Goal: Information Seeking & Learning: Learn about a topic

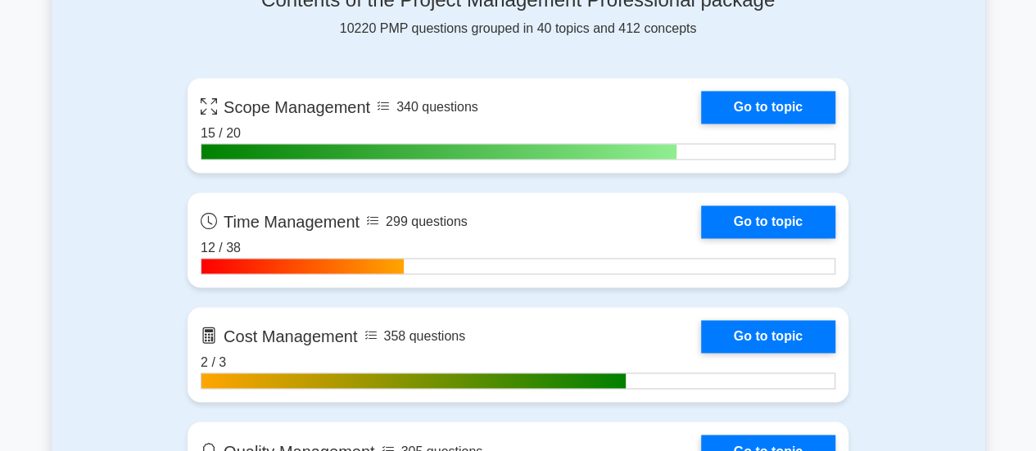
scroll to position [1229, 0]
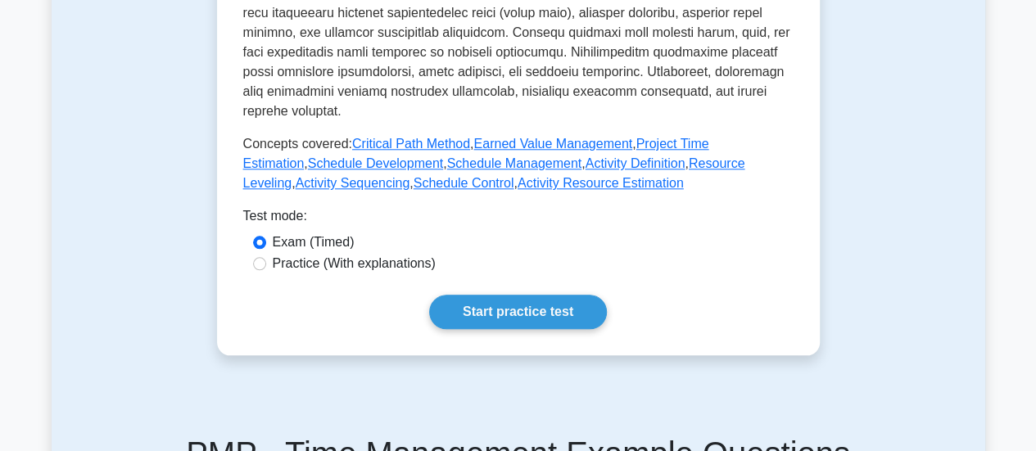
scroll to position [919, 0]
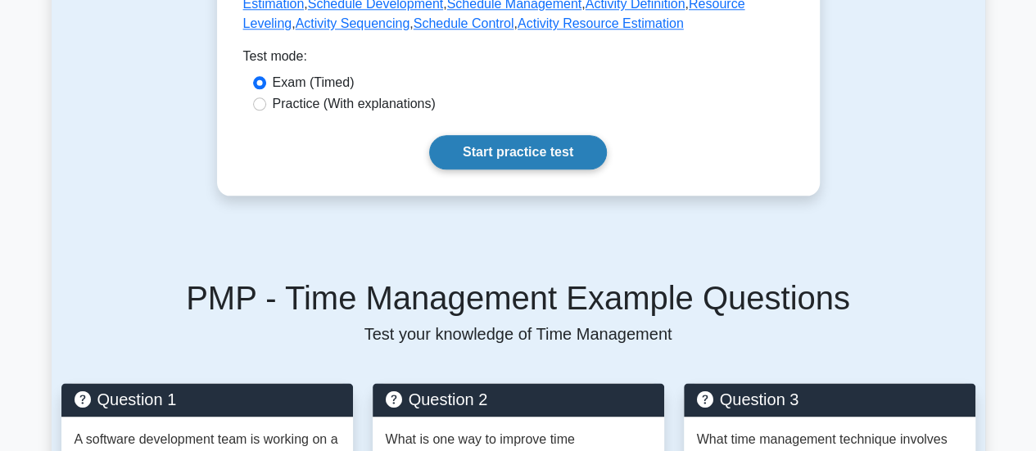
click at [490, 135] on link "Start practice test" at bounding box center [518, 152] width 178 height 34
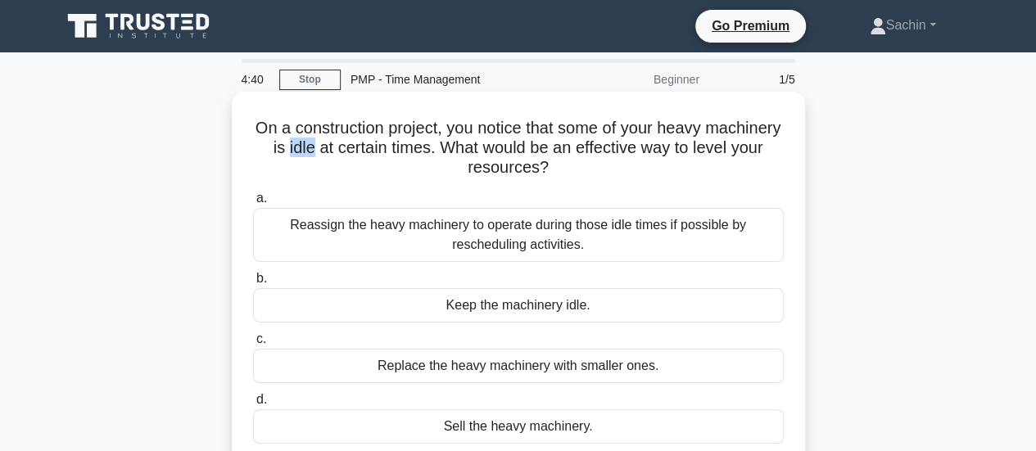
drag, startPoint x: 360, startPoint y: 150, endPoint x: 384, endPoint y: 149, distance: 23.8
click at [384, 149] on h5 "On a construction project, you notice that some of your heavy machinery is idle…" at bounding box center [518, 148] width 534 height 61
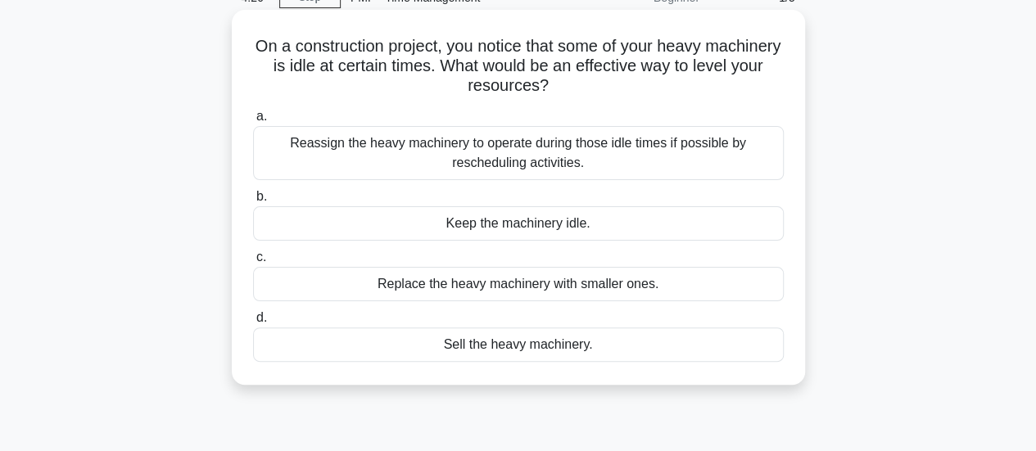
click at [423, 153] on div "Reassign the heavy machinery to operate during those idle times if possible by …" at bounding box center [518, 153] width 531 height 54
click at [253, 122] on input "a. Reassign the heavy machinery to operate during those idle times if possible …" at bounding box center [253, 116] width 0 height 11
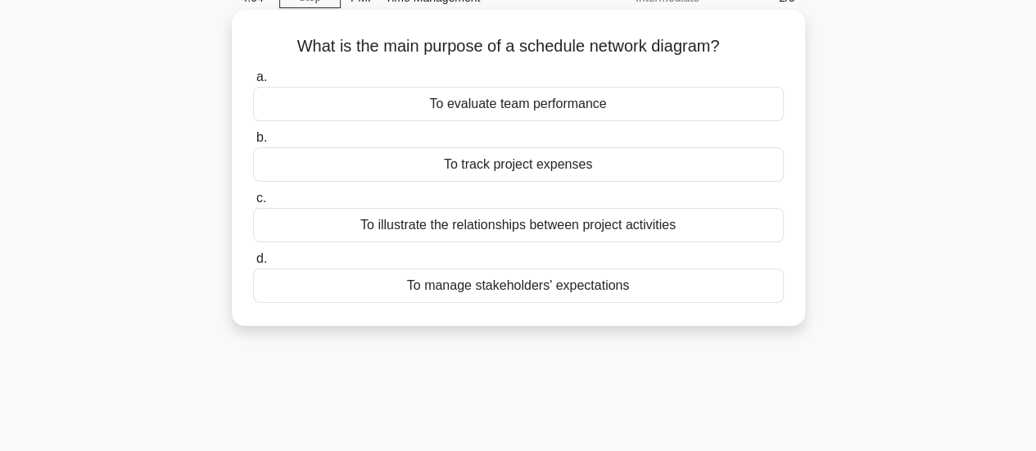
click at [405, 223] on div "To illustrate the relationships between project activities" at bounding box center [518, 225] width 531 height 34
click at [253, 204] on input "c. To illustrate the relationships between project activities" at bounding box center [253, 198] width 0 height 11
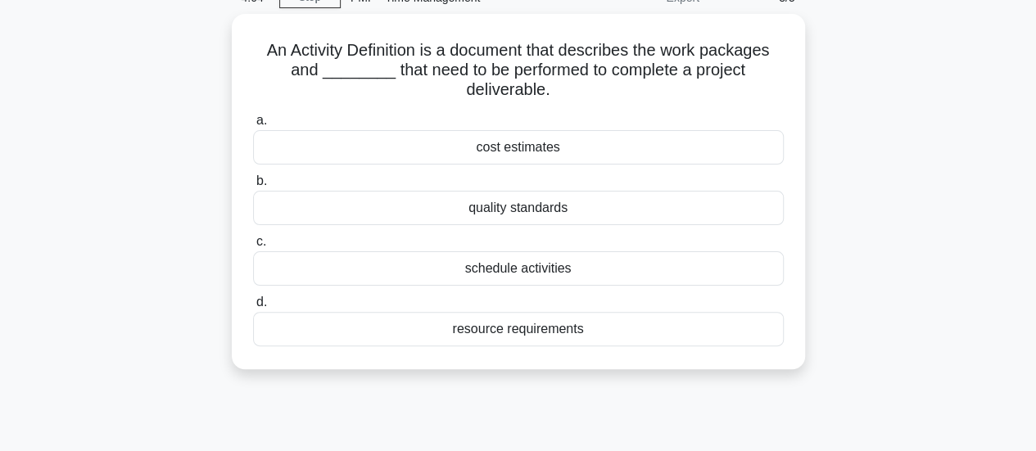
scroll to position [0, 0]
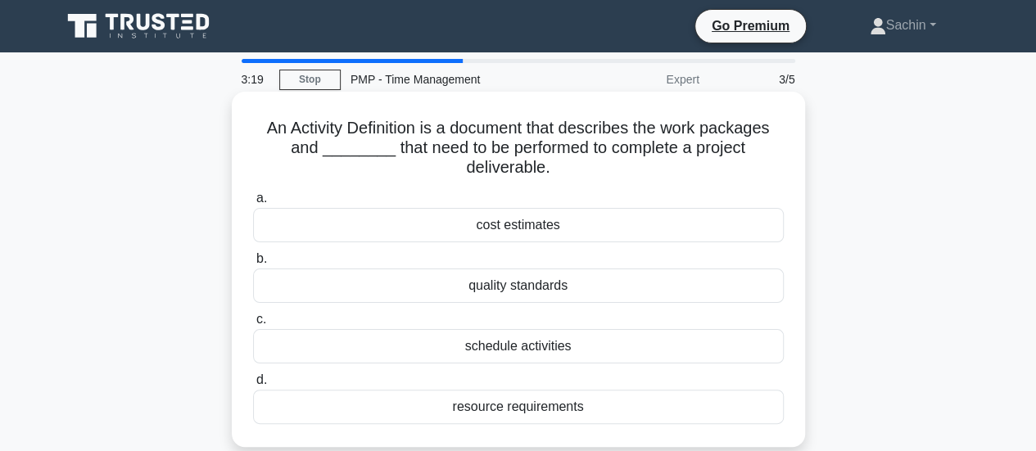
click at [558, 292] on div "quality standards" at bounding box center [518, 286] width 531 height 34
click at [253, 265] on input "b. quality standards" at bounding box center [253, 259] width 0 height 11
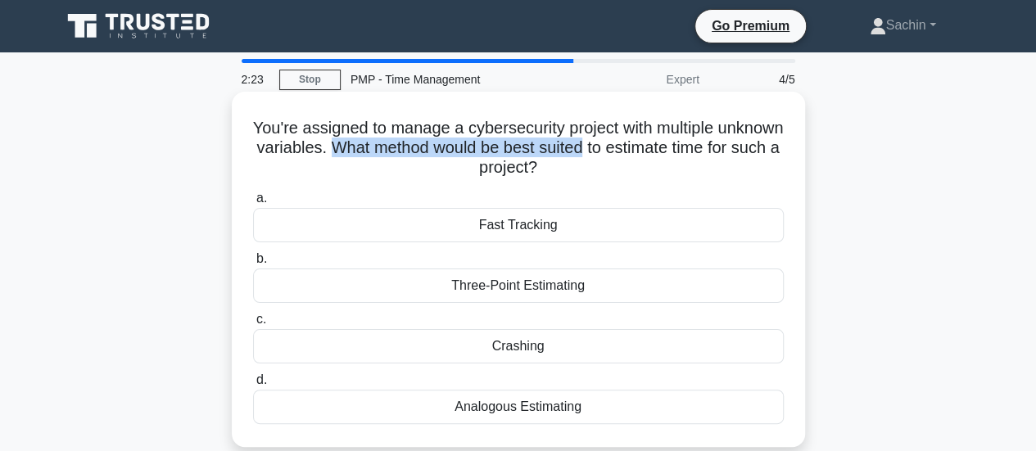
drag, startPoint x: 423, startPoint y: 150, endPoint x: 680, endPoint y: 148, distance: 257.2
click at [680, 148] on h5 "You're assigned to manage a cybersecurity project with multiple unknown variabl…" at bounding box center [518, 148] width 534 height 61
drag, startPoint x: 704, startPoint y: 147, endPoint x: 718, endPoint y: 161, distance: 19.1
click at [718, 161] on h5 "You're assigned to manage a cybersecurity project with multiple unknown variabl…" at bounding box center [518, 148] width 534 height 61
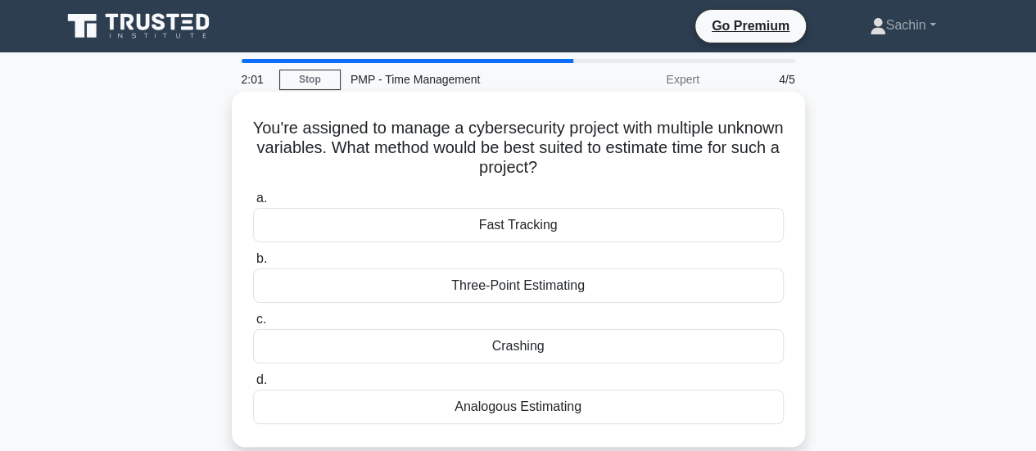
click at [518, 407] on div "Analogous Estimating" at bounding box center [518, 407] width 531 height 34
click at [253, 386] on input "d. Analogous Estimating" at bounding box center [253, 380] width 0 height 11
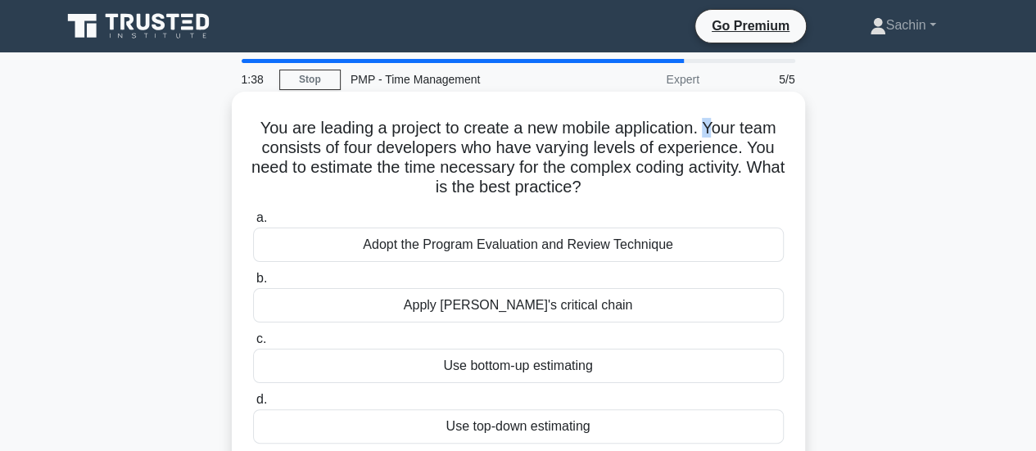
drag, startPoint x: 706, startPoint y: 131, endPoint x: 717, endPoint y: 134, distance: 10.9
click at [717, 134] on h5 "You are leading a project to create a new mobile application. Your team consist…" at bounding box center [518, 158] width 534 height 80
drag, startPoint x: 464, startPoint y: 152, endPoint x: 553, endPoint y: 143, distance: 88.9
click at [553, 143] on h5 "You are leading a project to create a new mobile application. Your team consist…" at bounding box center [518, 158] width 534 height 80
drag, startPoint x: 749, startPoint y: 152, endPoint x: 755, endPoint y: 157, distance: 8.7
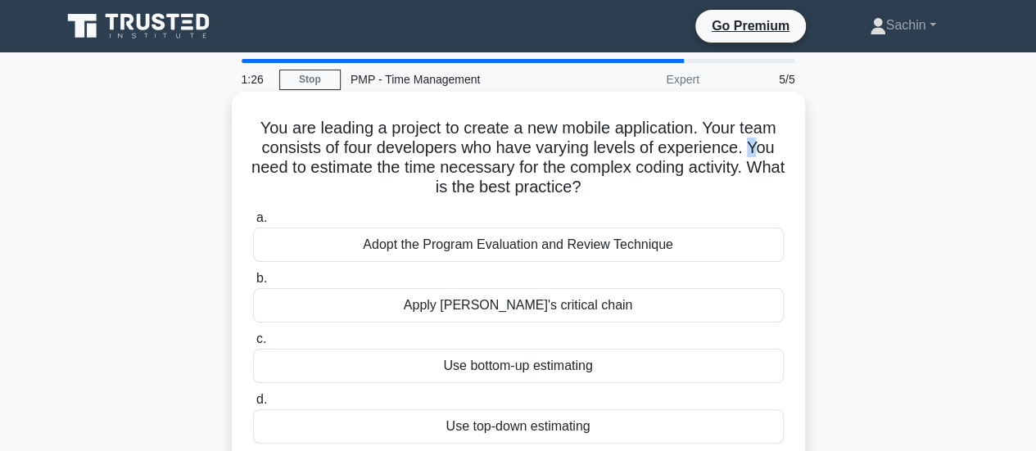
click at [762, 155] on h5 "You are leading a project to create a new mobile application. Your team consist…" at bounding box center [518, 158] width 534 height 80
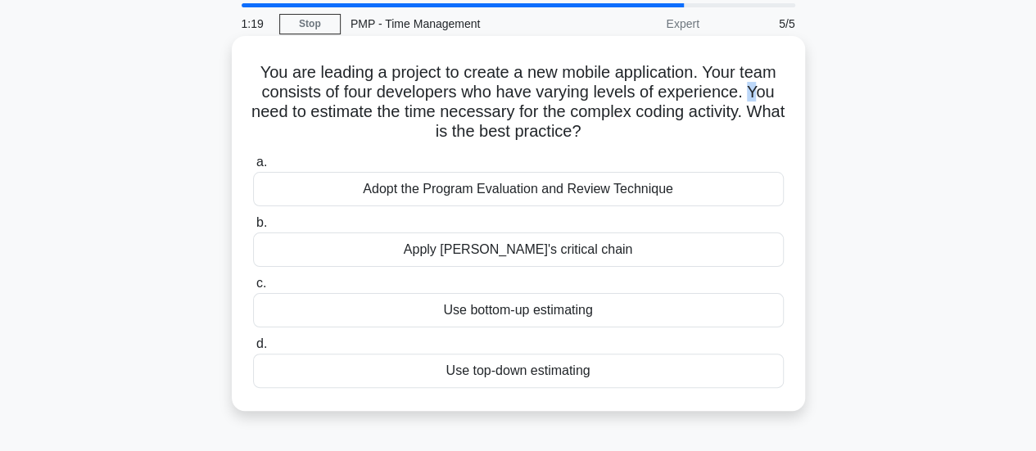
scroll to position [82, 0]
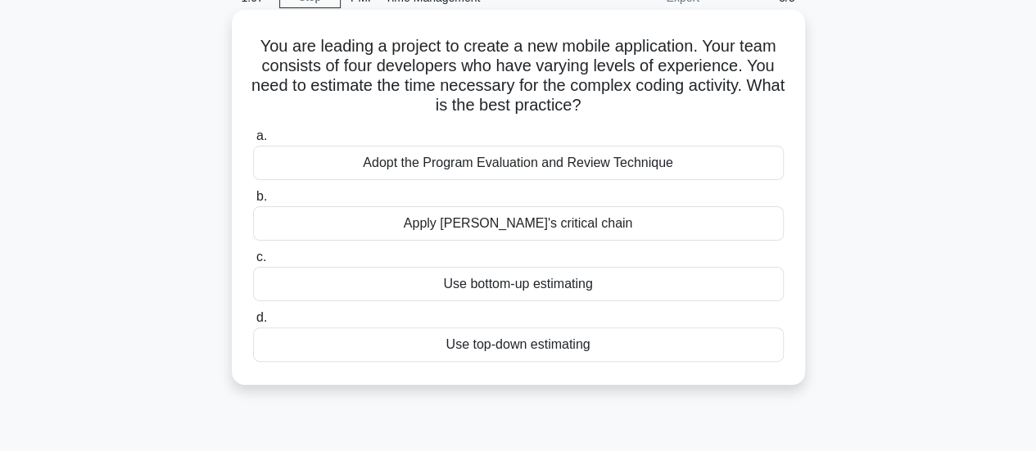
click at [496, 291] on div "Use bottom-up estimating" at bounding box center [518, 284] width 531 height 34
click at [253, 263] on input "c. Use bottom-up estimating" at bounding box center [253, 257] width 0 height 11
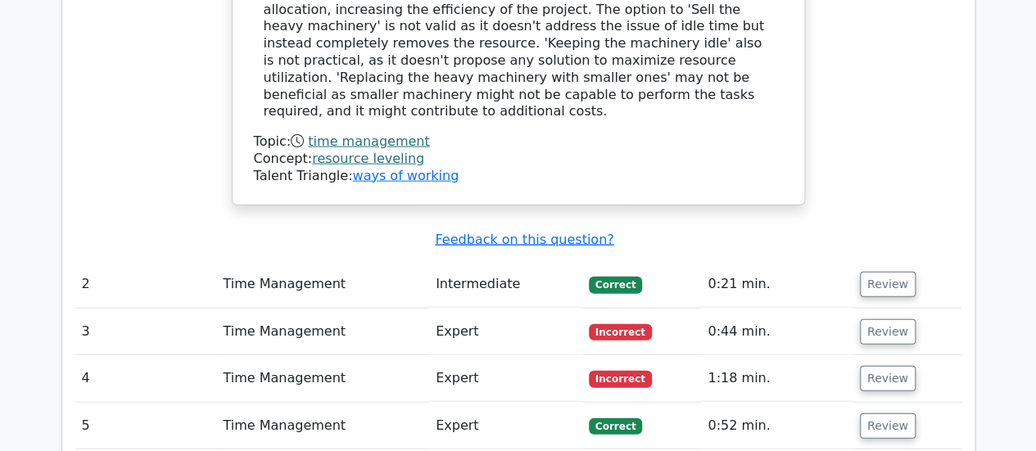
scroll to position [1884, 0]
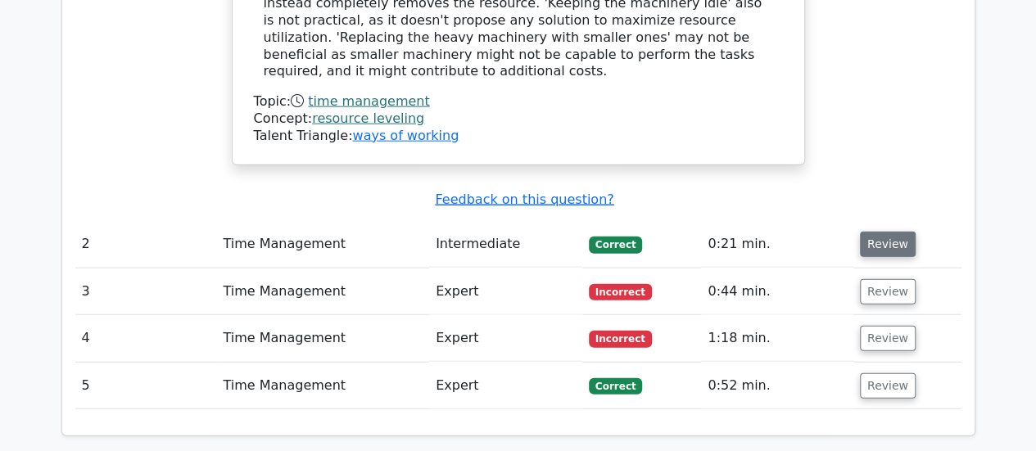
click at [888, 232] on button "Review" at bounding box center [888, 244] width 56 height 25
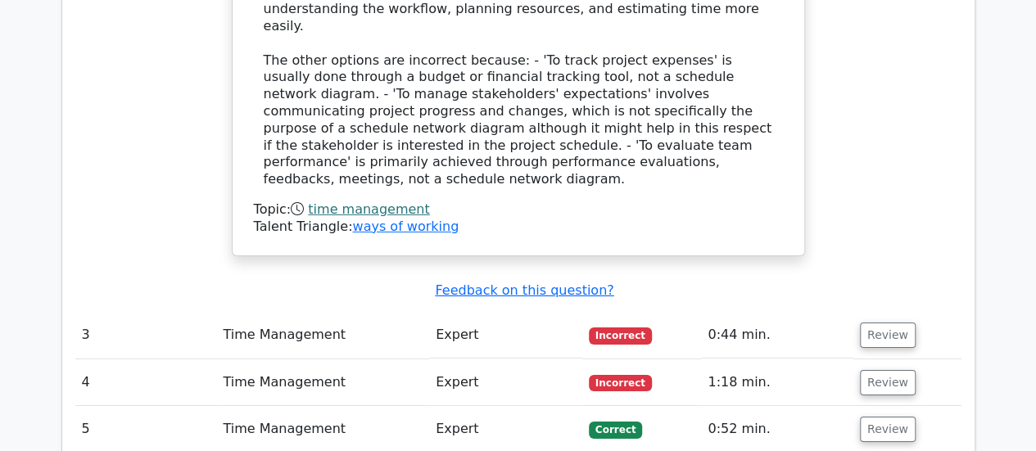
scroll to position [2539, 0]
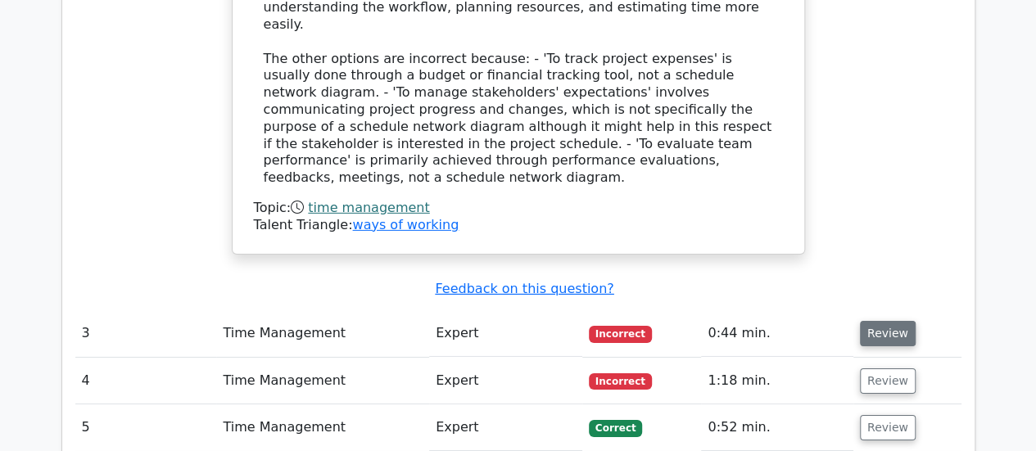
click at [881, 321] on button "Review" at bounding box center [888, 333] width 56 height 25
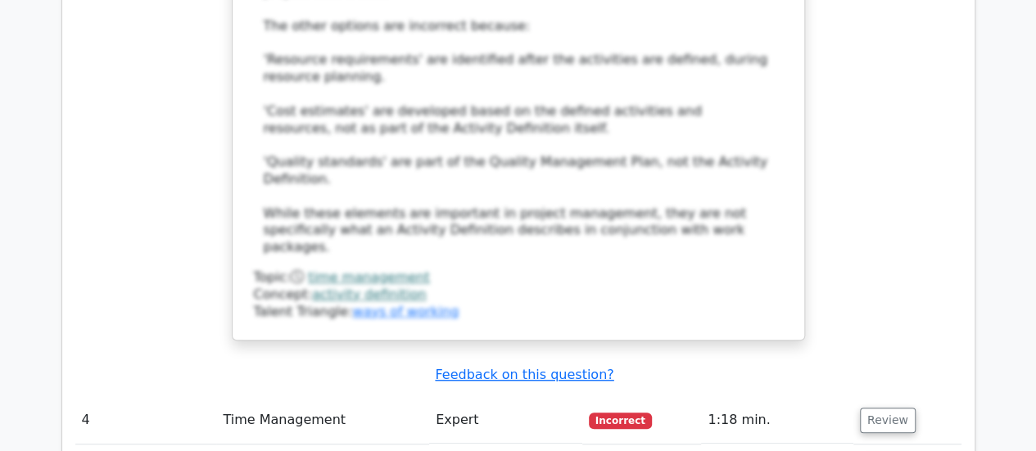
scroll to position [3522, 0]
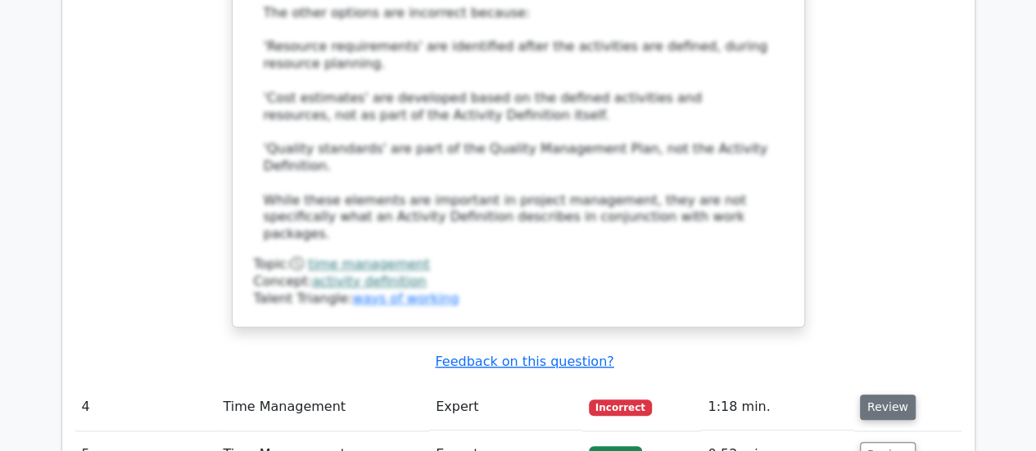
click at [881, 395] on button "Review" at bounding box center [888, 407] width 56 height 25
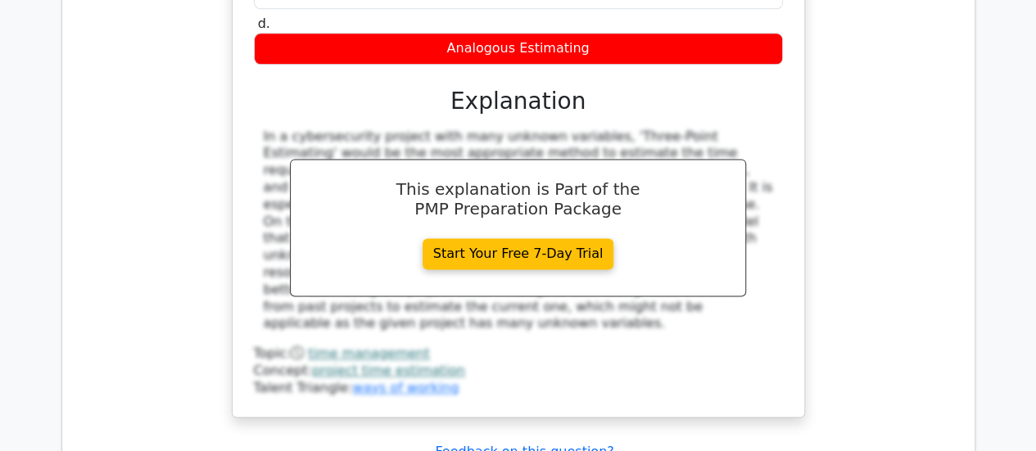
scroll to position [4259, 0]
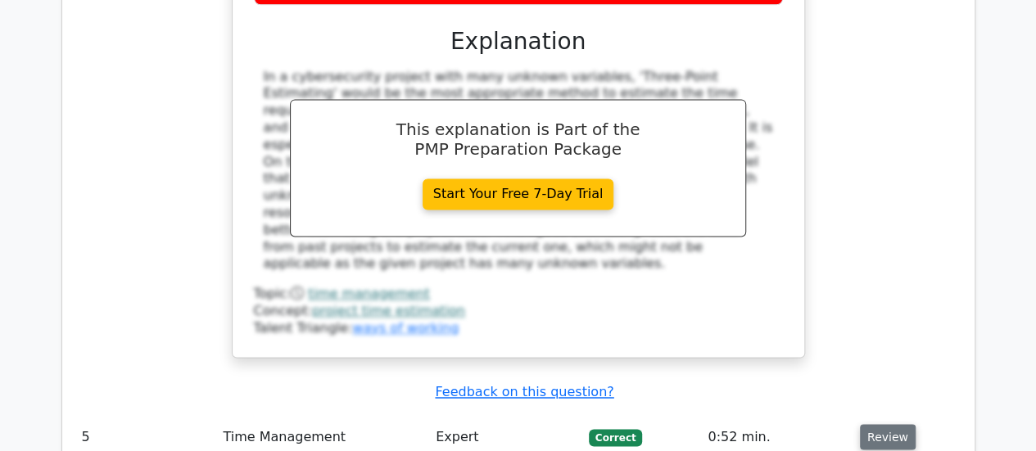
click at [883, 424] on button "Review" at bounding box center [888, 436] width 56 height 25
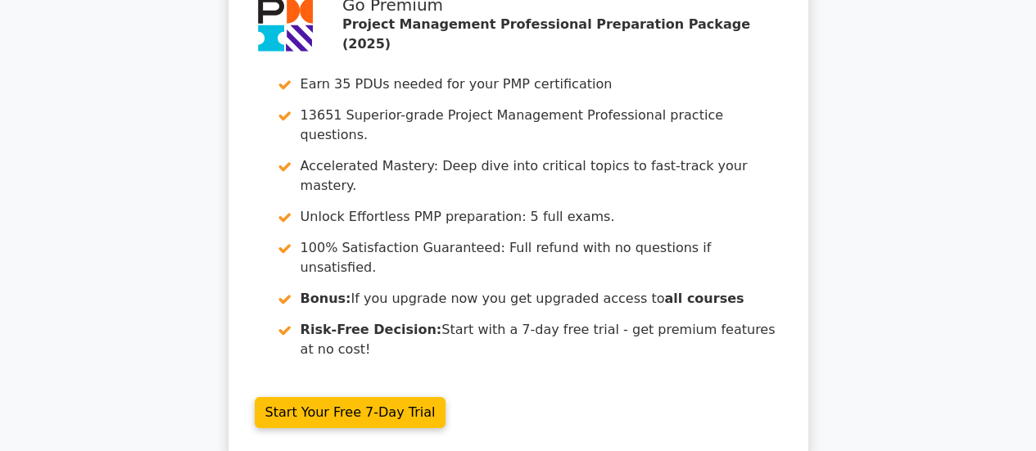
scroll to position [5550, 0]
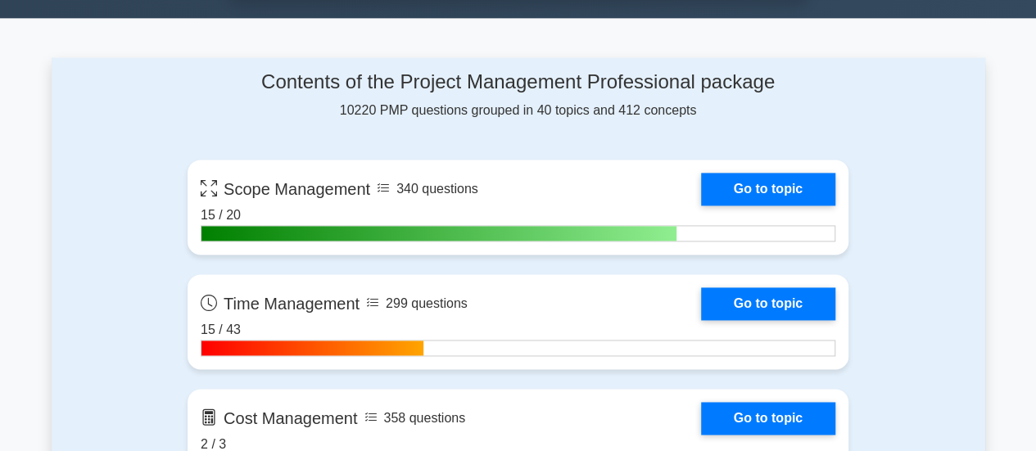
scroll to position [1147, 0]
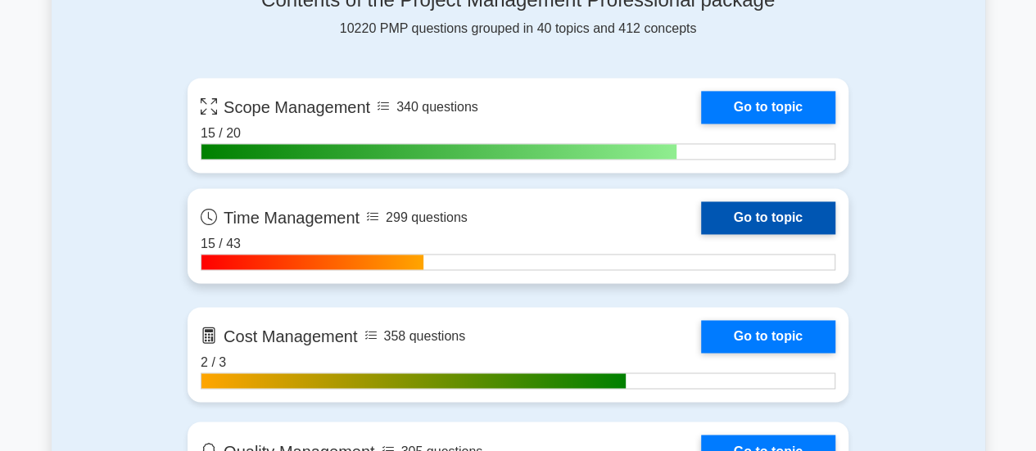
click at [762, 215] on link "Go to topic" at bounding box center [768, 217] width 134 height 33
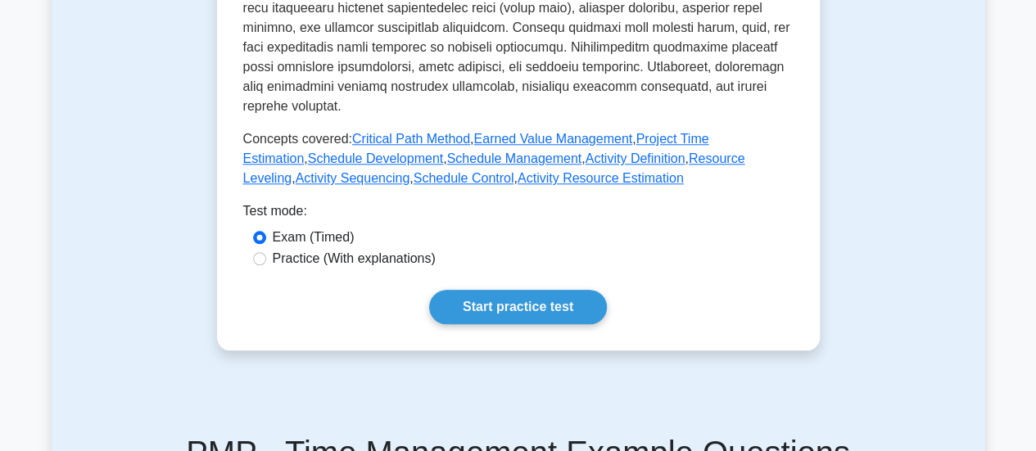
scroll to position [983, 0]
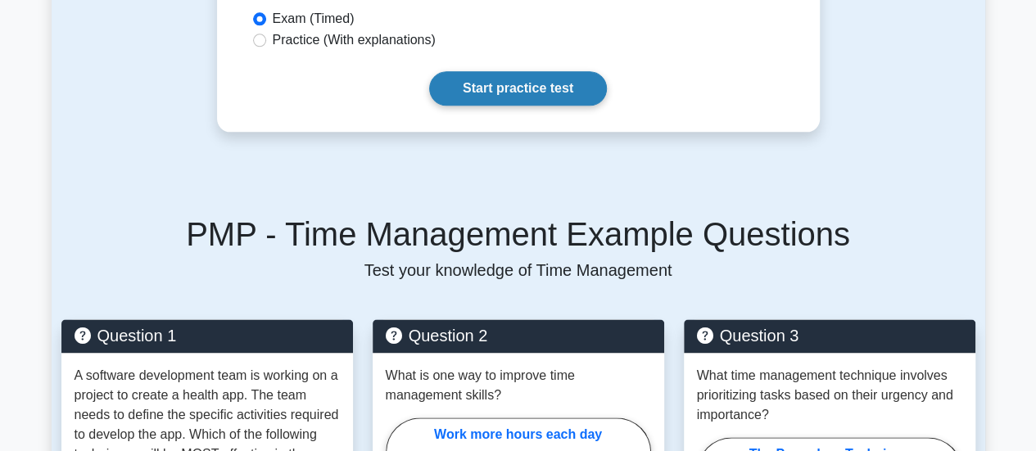
click at [500, 71] on link "Start practice test" at bounding box center [518, 88] width 178 height 34
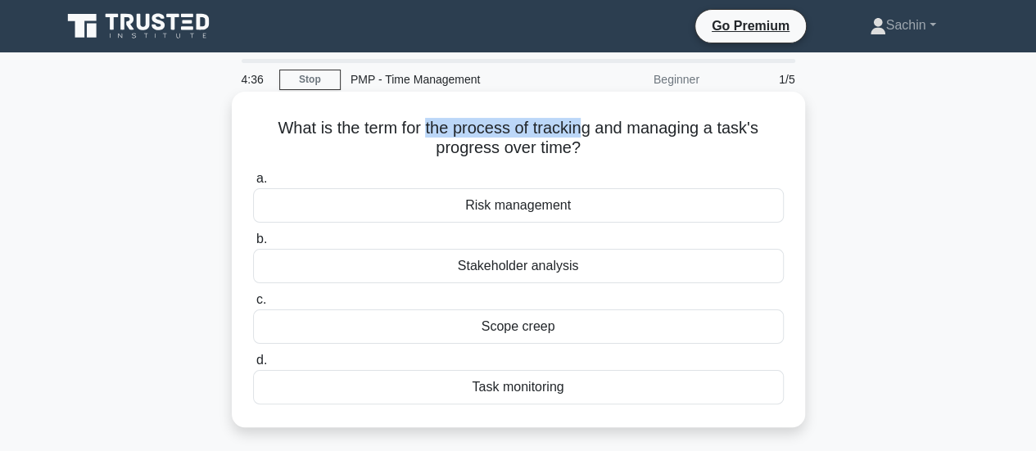
drag, startPoint x: 426, startPoint y: 129, endPoint x: 590, endPoint y: 124, distance: 163.9
click at [590, 124] on h5 "What is the term for the process of tracking and managing a task's progress ove…" at bounding box center [518, 138] width 534 height 41
click at [505, 386] on div "Task monitoring" at bounding box center [518, 387] width 531 height 34
click at [253, 366] on input "d. Task monitoring" at bounding box center [253, 360] width 0 height 11
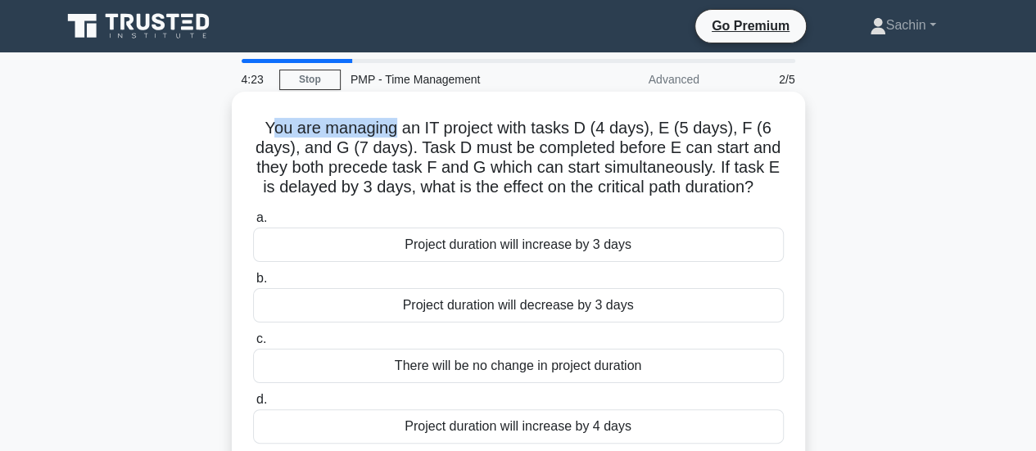
drag, startPoint x: 272, startPoint y: 123, endPoint x: 395, endPoint y: 123, distance: 122.9
click at [395, 123] on h5 "You are managing an IT project with tasks D (4 days), E (5 days), F (6 days), a…" at bounding box center [518, 158] width 534 height 80
drag, startPoint x: 600, startPoint y: 126, endPoint x: 654, endPoint y: 127, distance: 54.1
click at [654, 127] on h5 "You are managing an IT project with tasks D (4 days), E (5 days), F (6 days), a…" at bounding box center [518, 158] width 534 height 80
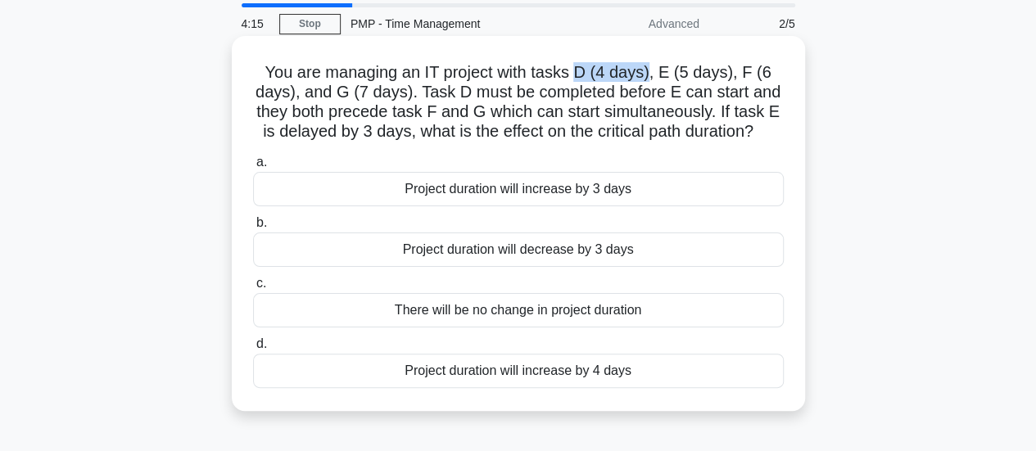
scroll to position [82, 0]
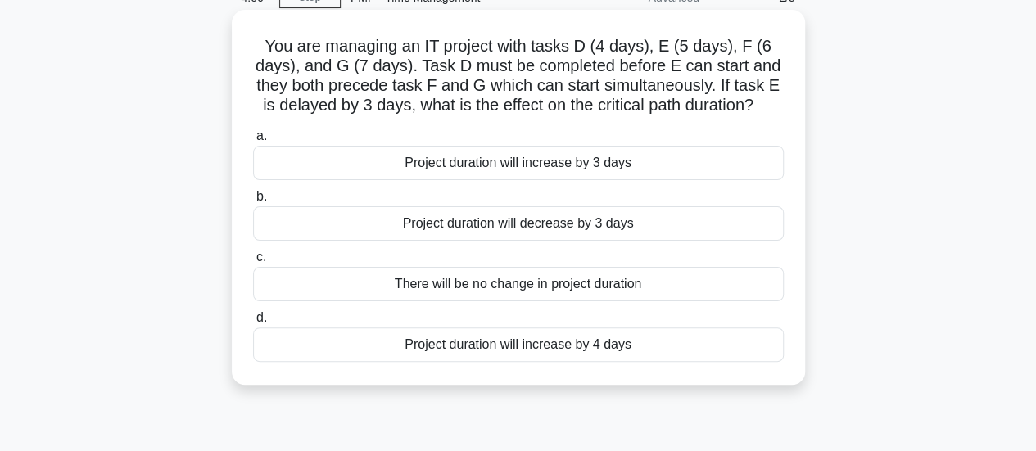
click at [596, 291] on div "There will be no change in project duration" at bounding box center [518, 284] width 531 height 34
click at [253, 263] on input "c. There will be no change in project duration" at bounding box center [253, 257] width 0 height 11
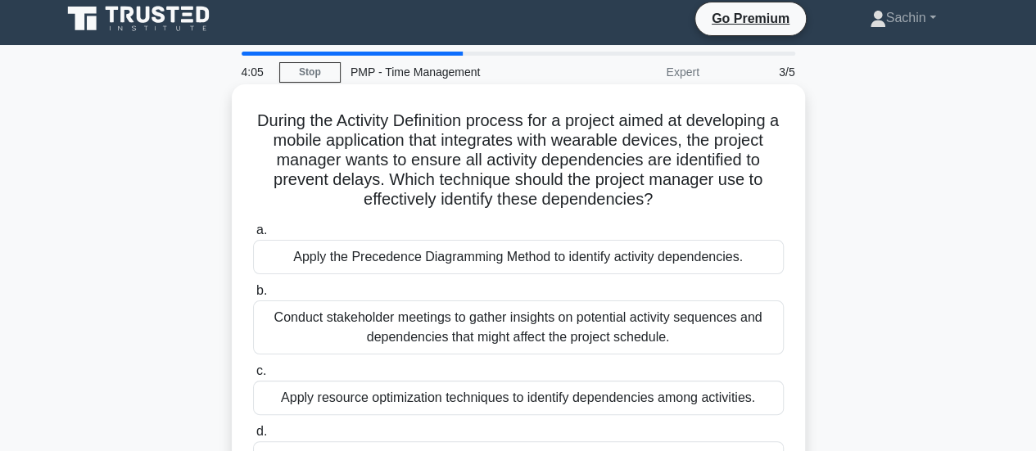
scroll to position [0, 0]
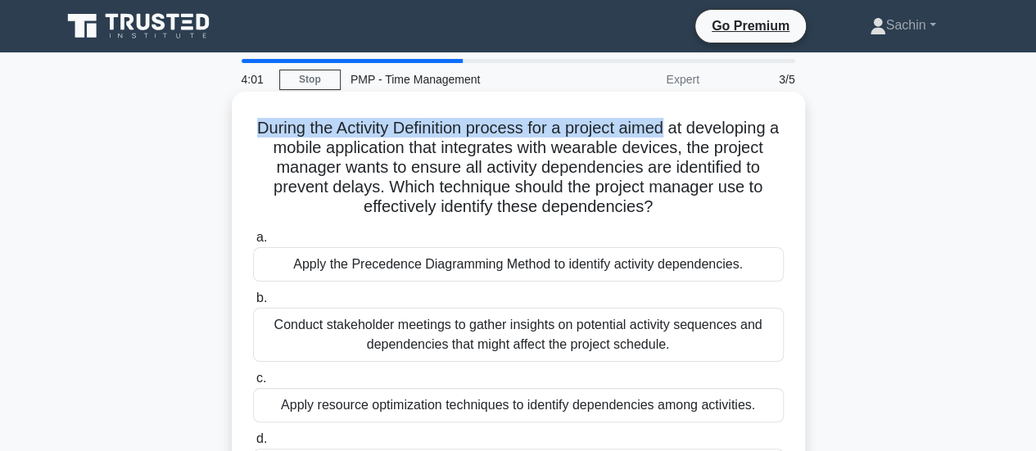
drag, startPoint x: 256, startPoint y: 125, endPoint x: 677, endPoint y: 138, distance: 420.4
click at [677, 138] on h5 "During the Activity Definition process for a project aimed at developing a mobi…" at bounding box center [518, 168] width 534 height 100
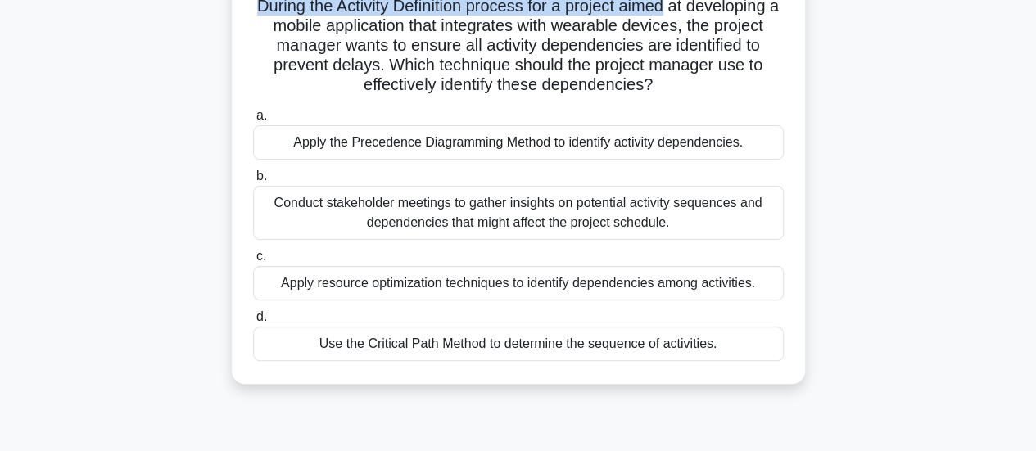
scroll to position [164, 0]
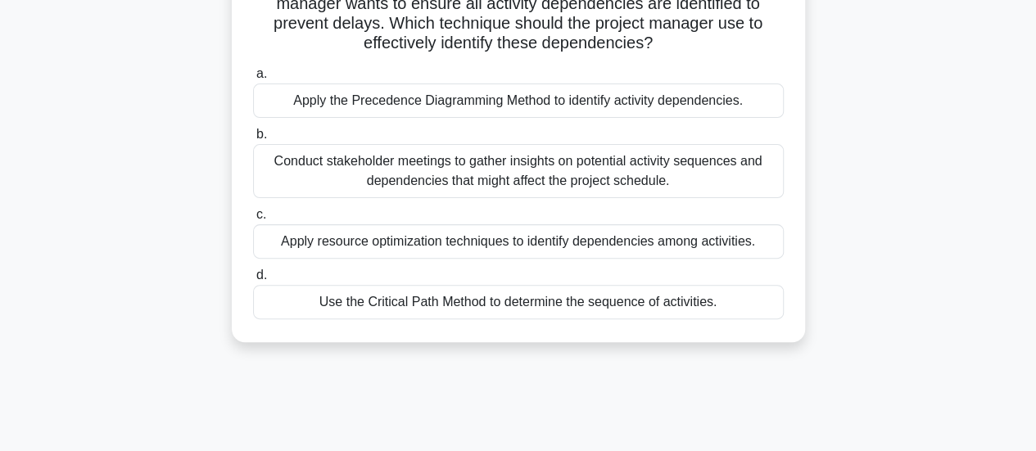
click at [492, 302] on div "Use the Critical Path Method to determine the sequence of activities." at bounding box center [518, 302] width 531 height 34
click at [253, 281] on input "d. Use the Critical Path Method to determine the sequence of activities." at bounding box center [253, 275] width 0 height 11
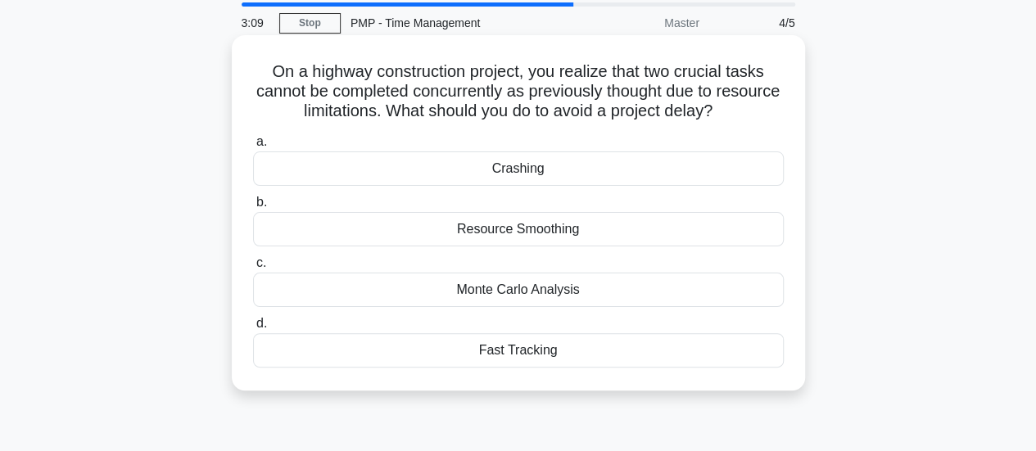
scroll to position [82, 0]
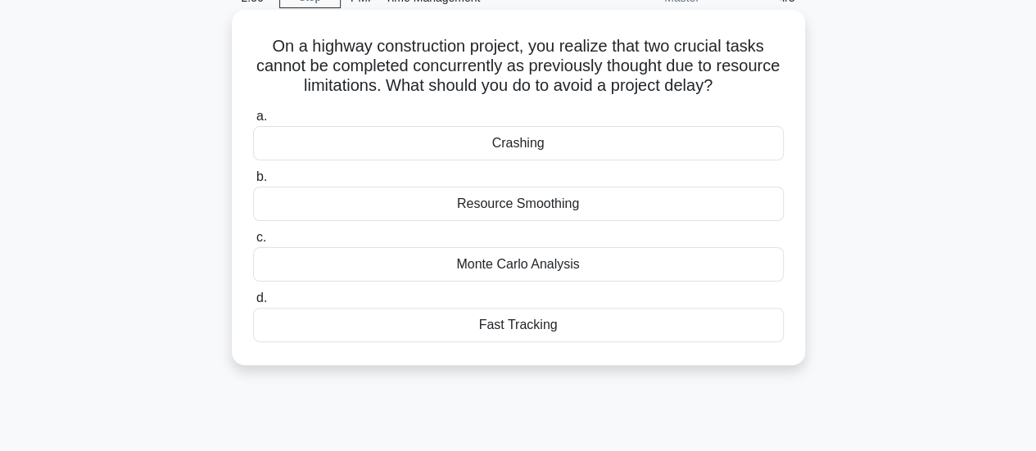
click at [537, 212] on div "Resource Smoothing" at bounding box center [518, 204] width 531 height 34
click at [253, 183] on input "b. Resource Smoothing" at bounding box center [253, 177] width 0 height 11
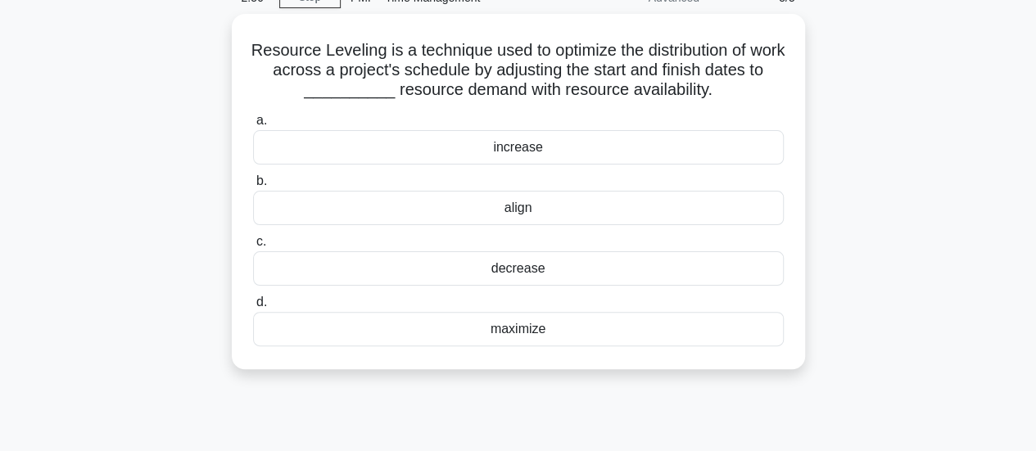
scroll to position [0, 0]
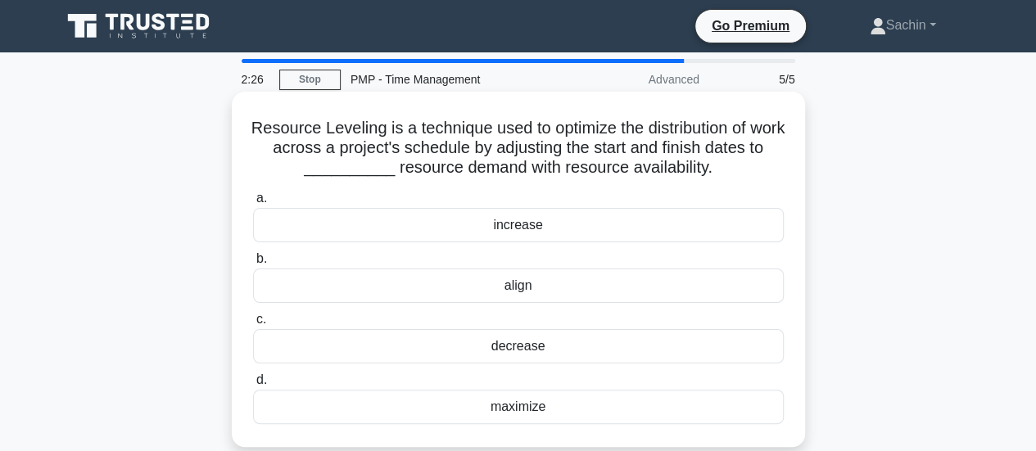
click at [532, 290] on div "align" at bounding box center [518, 286] width 531 height 34
click at [253, 265] on input "b. align" at bounding box center [253, 259] width 0 height 11
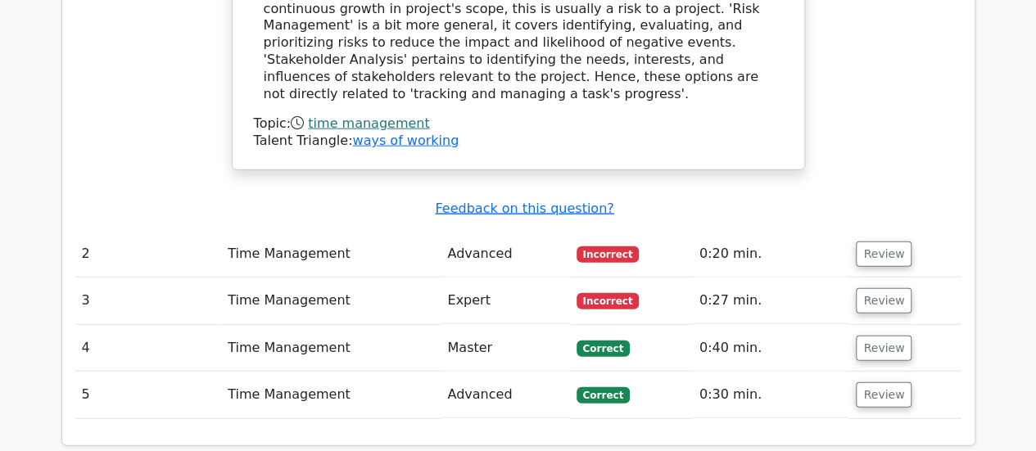
scroll to position [1884, 0]
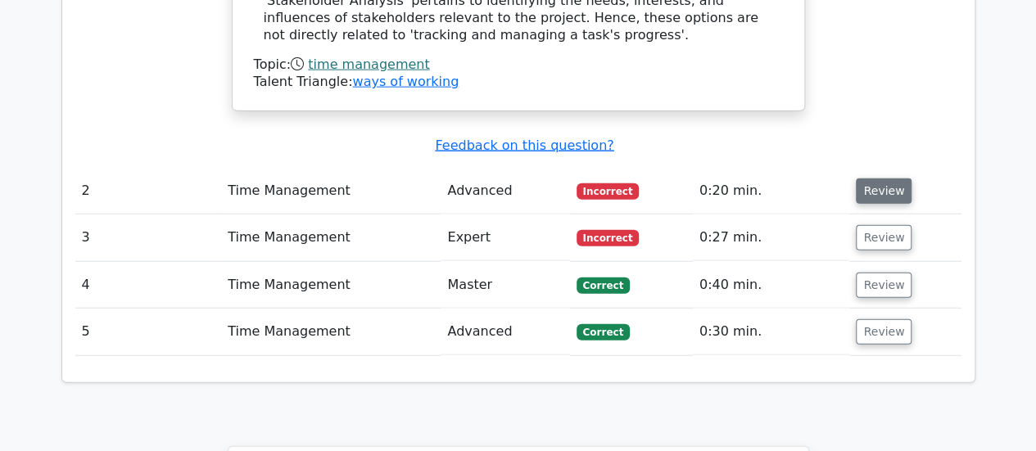
click at [877, 179] on button "Review" at bounding box center [884, 191] width 56 height 25
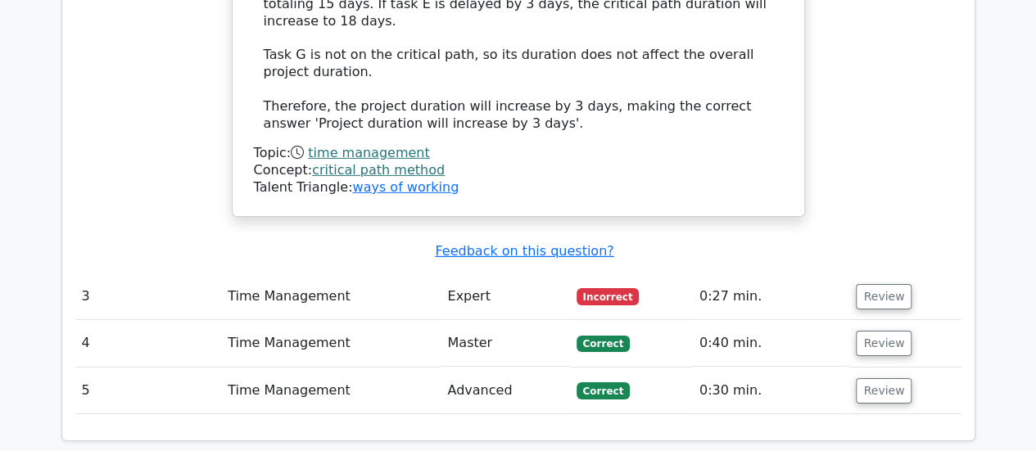
scroll to position [2457, 0]
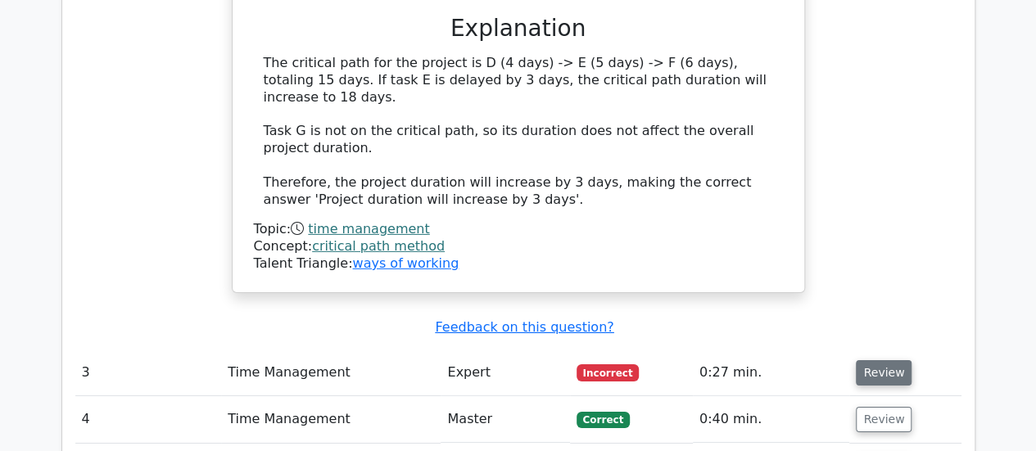
click at [873, 360] on button "Review" at bounding box center [884, 372] width 56 height 25
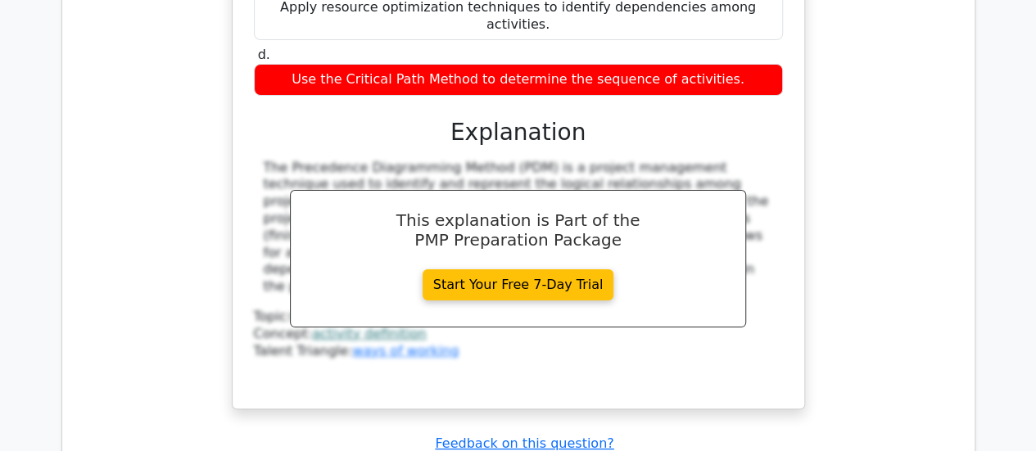
scroll to position [3276, 0]
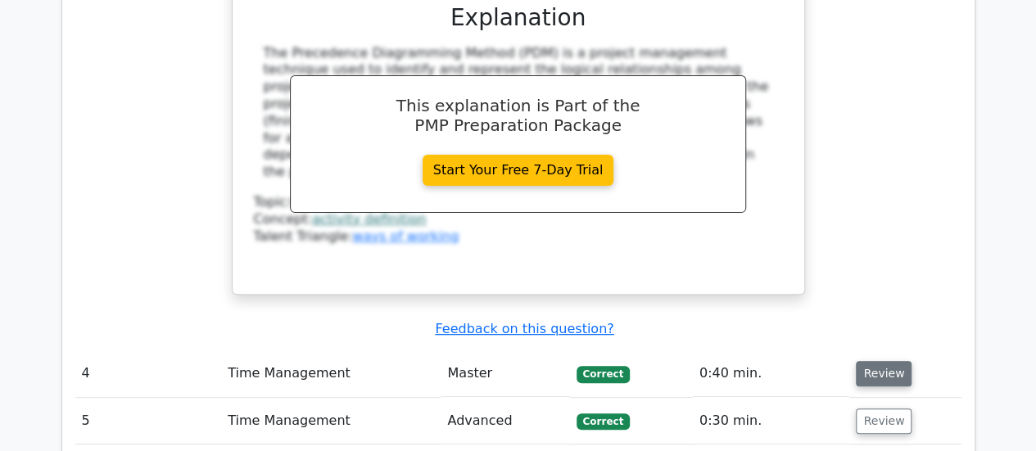
click at [883, 361] on button "Review" at bounding box center [884, 373] width 56 height 25
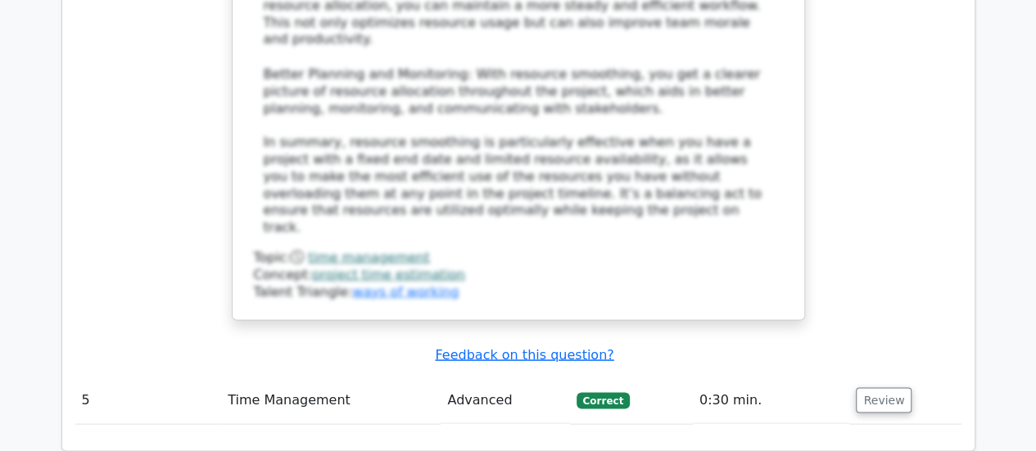
scroll to position [4587, 0]
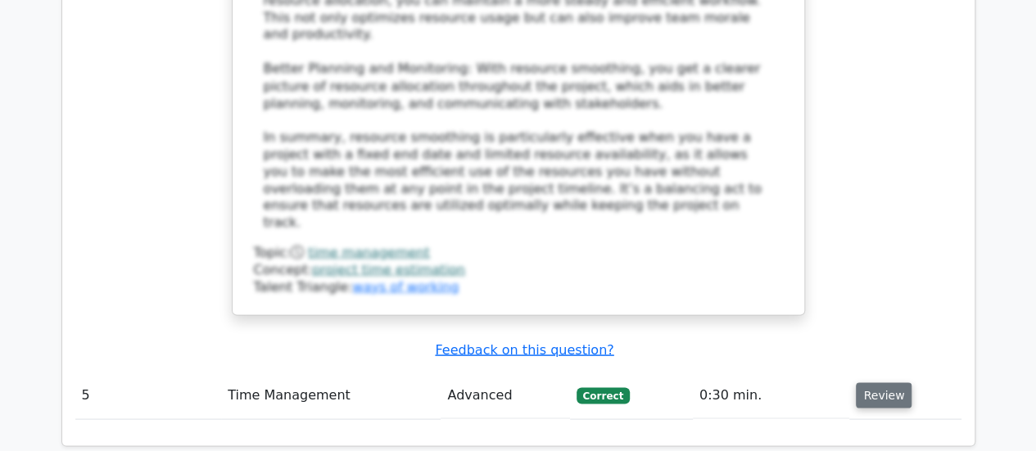
click at [876, 383] on button "Review" at bounding box center [884, 395] width 56 height 25
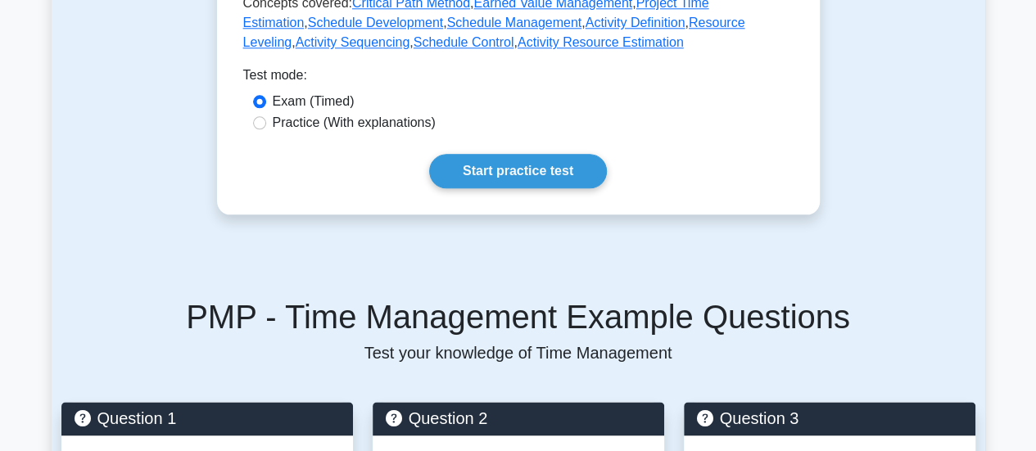
scroll to position [901, 0]
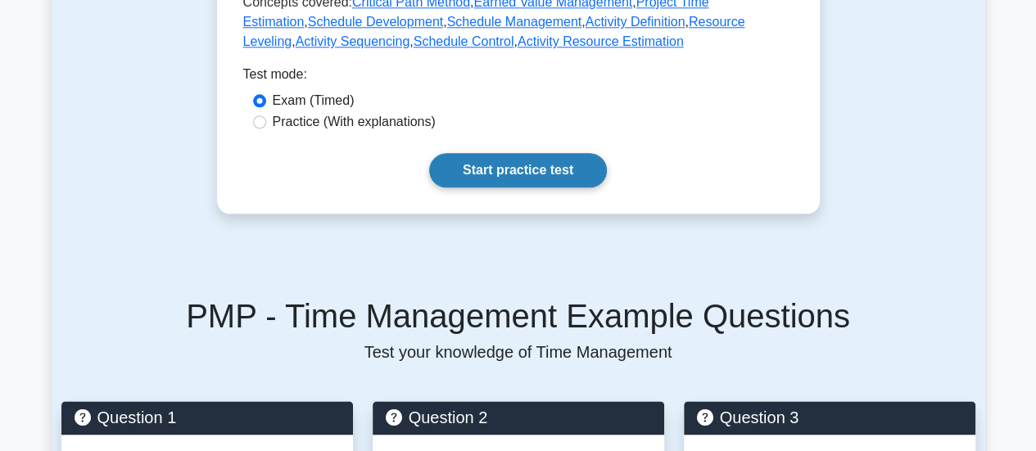
click at [466, 153] on link "Start practice test" at bounding box center [518, 170] width 178 height 34
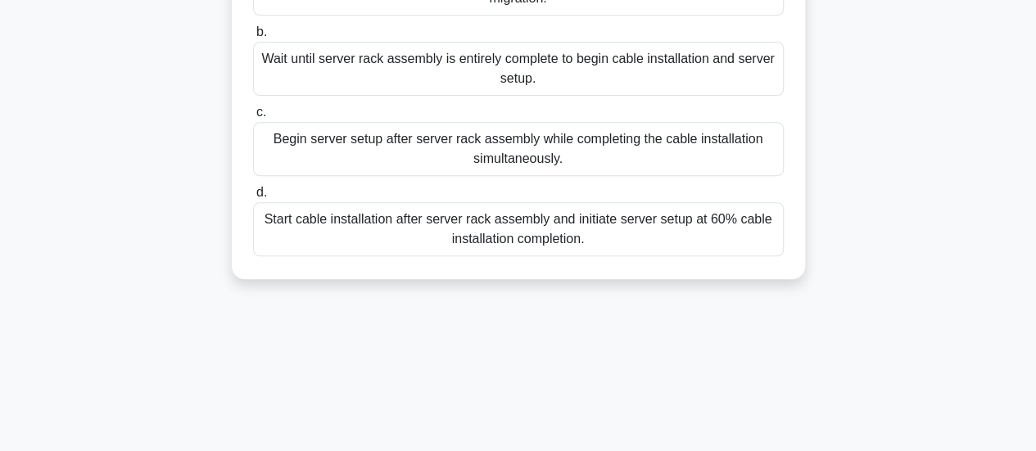
scroll to position [328, 0]
